Goal: Find specific page/section: Find specific page/section

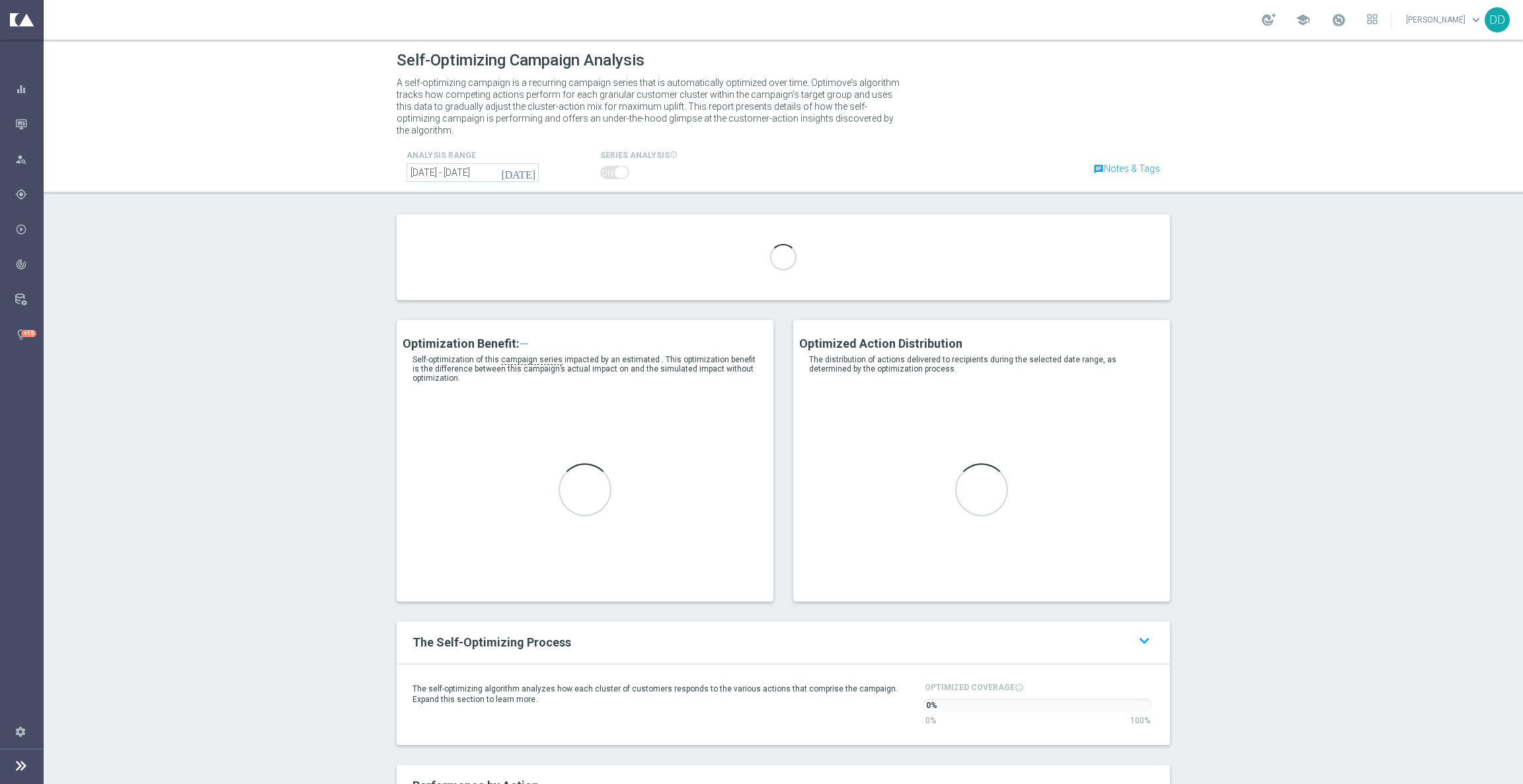
type input "A_MIN_AUTO_BET_VSM-MINUS1-LOW-TO-MIN_50do10_8d"
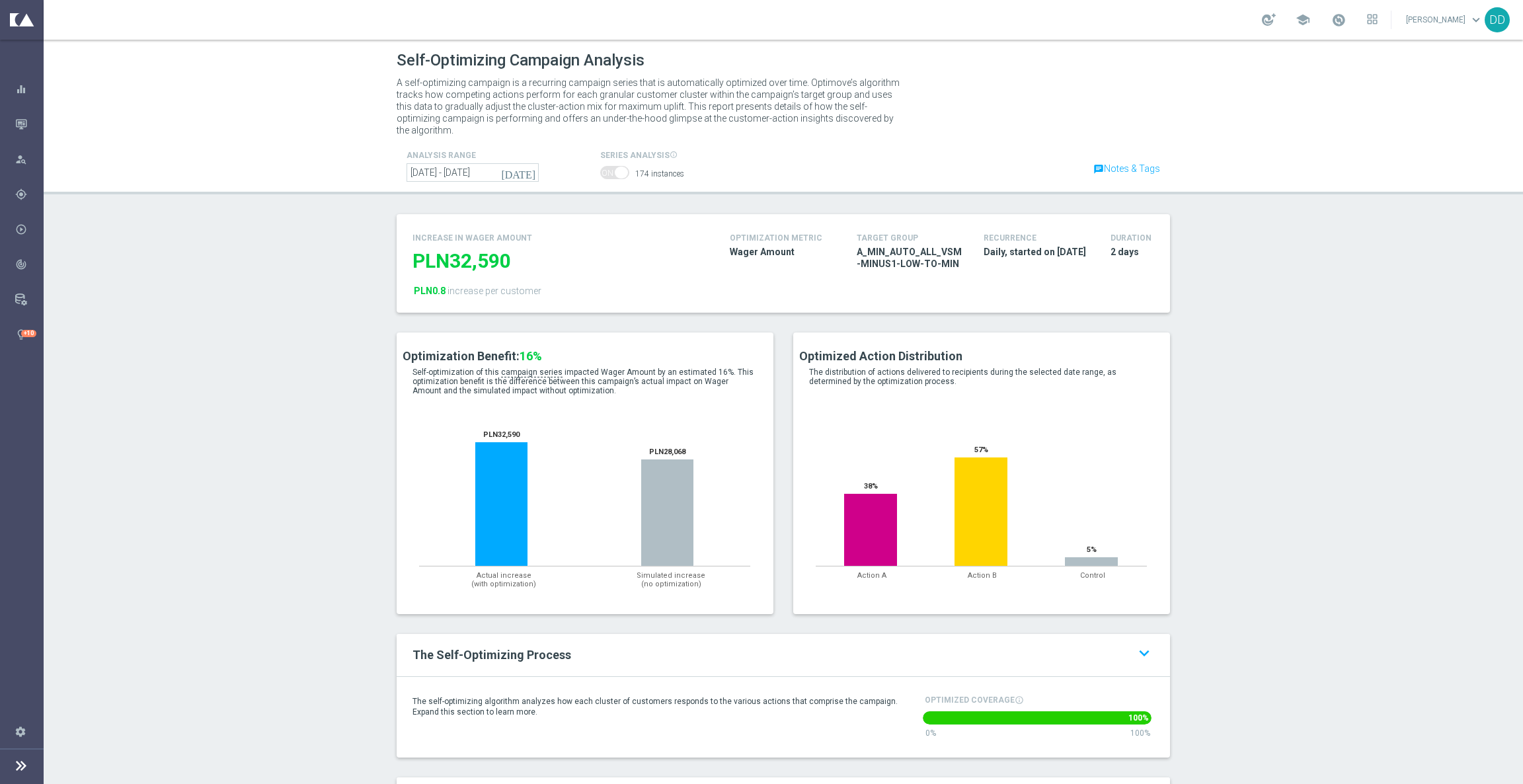
scroll to position [99, 0]
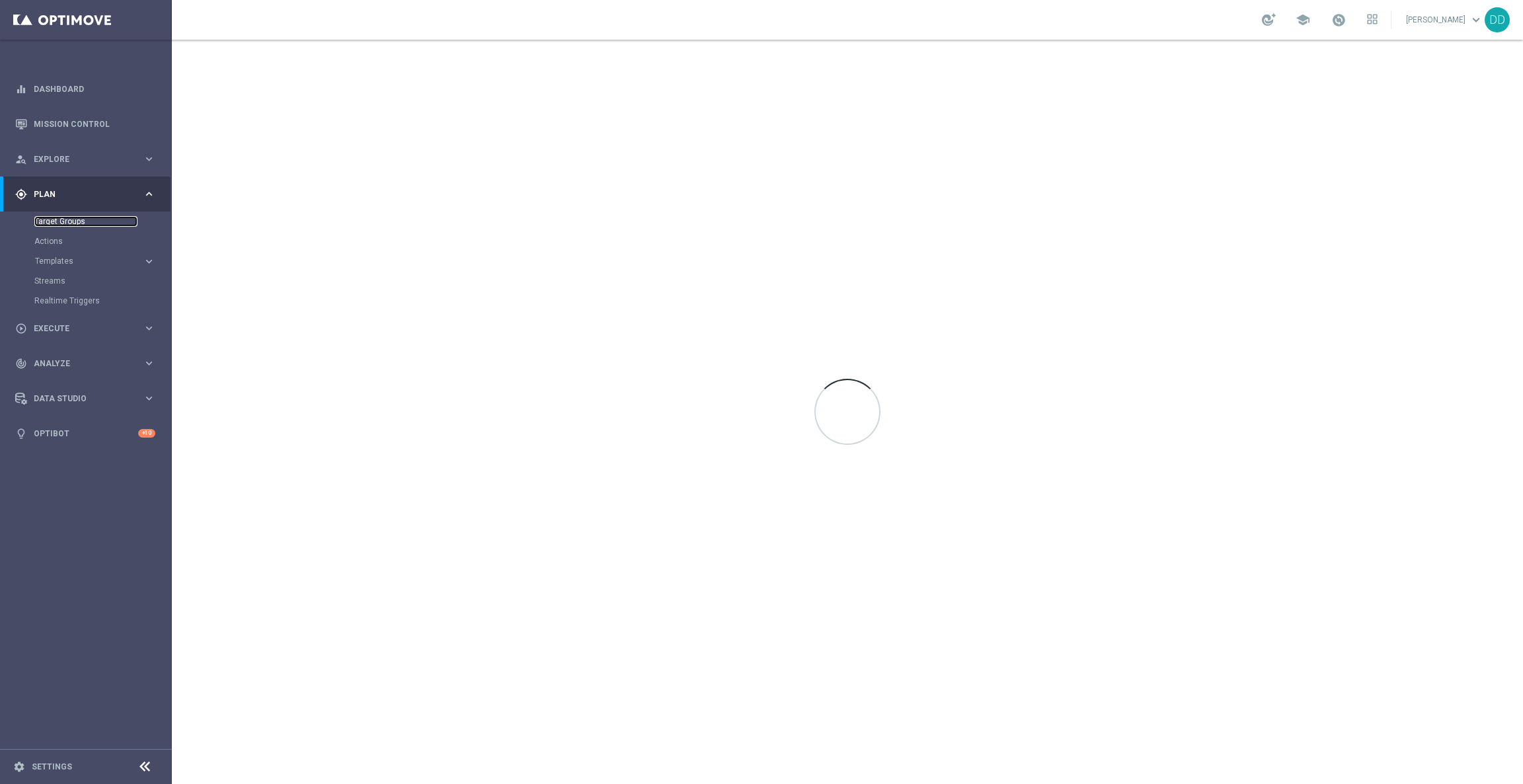
click at [62, 219] on link "Target Groups" at bounding box center [86, 222] width 103 height 11
